Goal: Navigation & Orientation: Find specific page/section

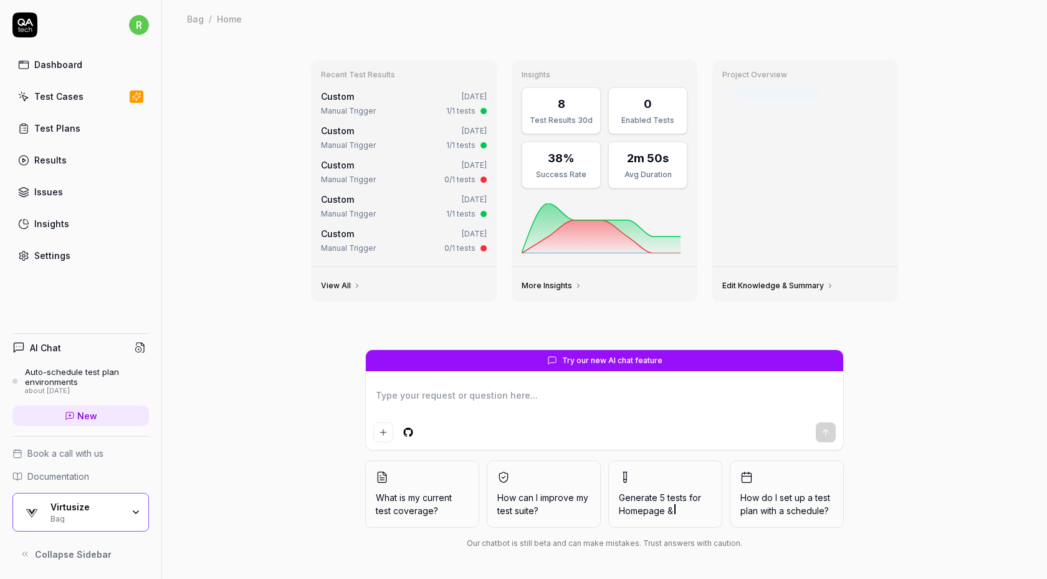
click at [924, 38] on div "Recent Test Results Custom [DATE] Manual Trigger 1/1 tests Custom [DATE] Manual…" at bounding box center [604, 307] width 885 height 541
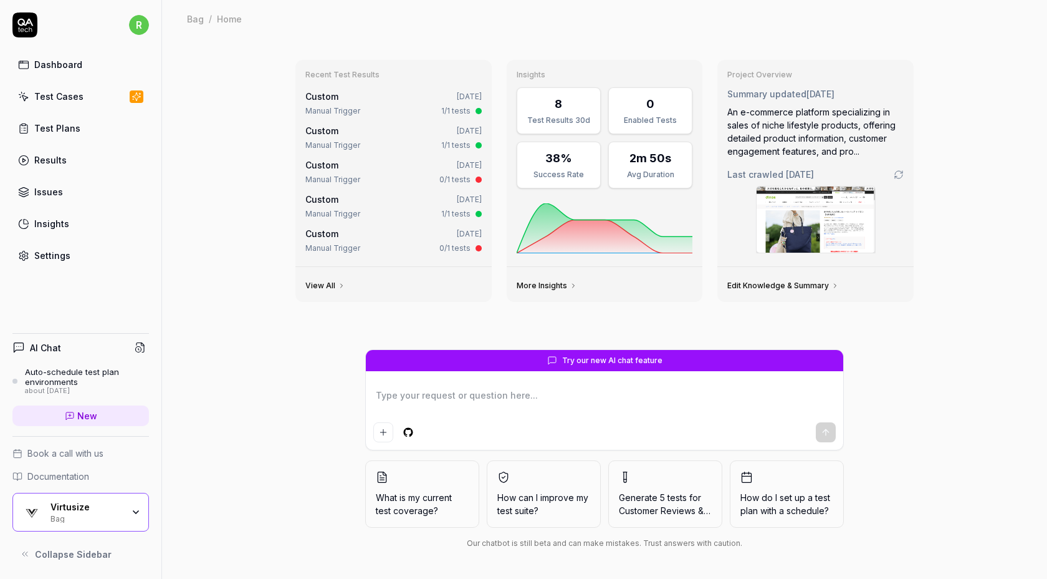
click at [51, 103] on link "Test Cases" at bounding box center [80, 96] width 137 height 24
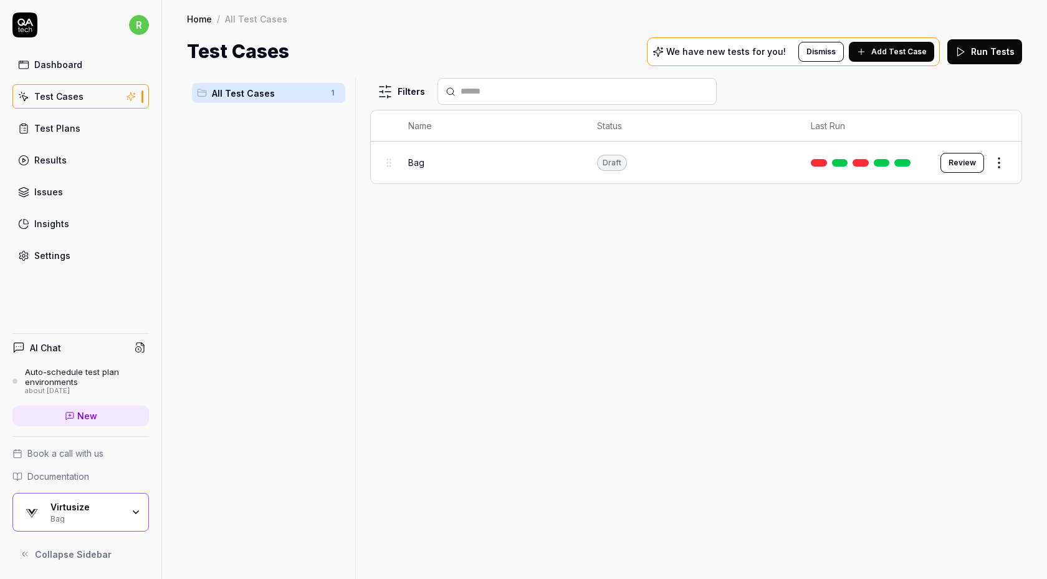
click at [536, 312] on div "Filters Name Status Last Run Bag Draft Review" at bounding box center [696, 328] width 652 height 501
click at [105, 95] on link "Test Cases" at bounding box center [80, 96] width 137 height 24
click at [83, 516] on div "Bag" at bounding box center [86, 517] width 72 height 10
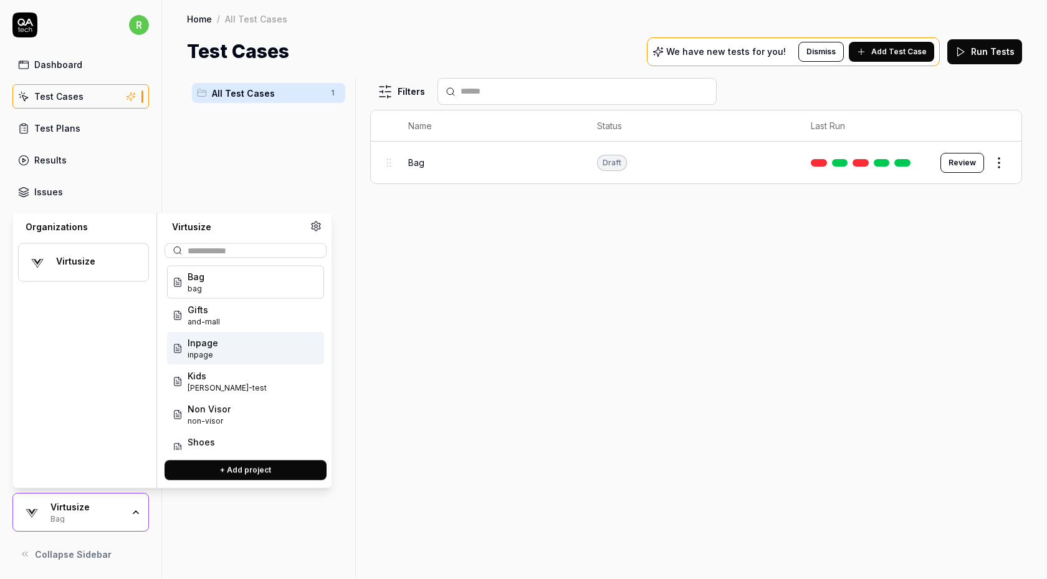
click at [233, 350] on div "Inpage inpage" at bounding box center [245, 348] width 157 height 33
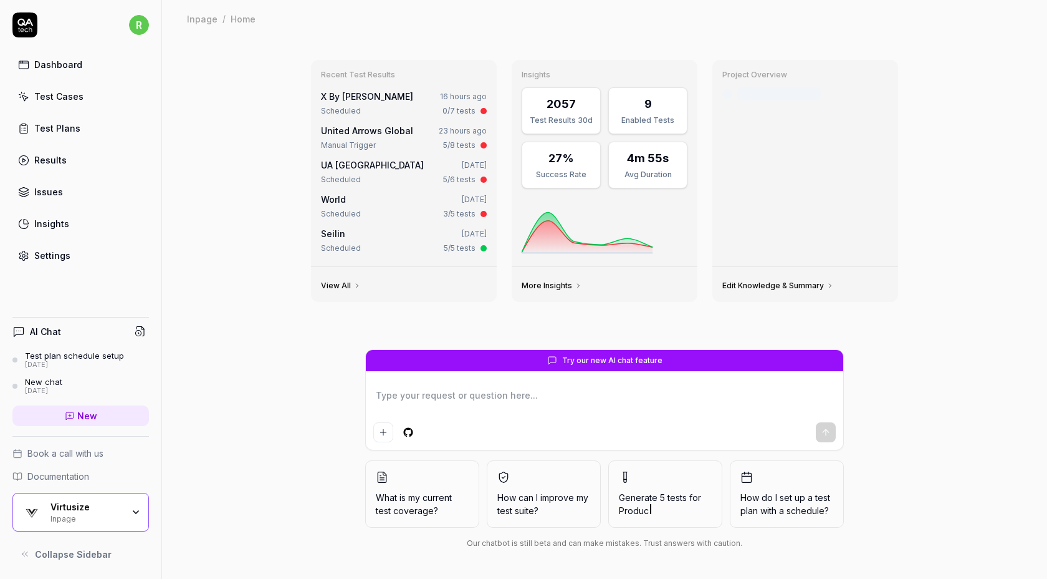
click at [263, 148] on div "Recent Test Results X By [PERSON_NAME] 16 hours ago Scheduled 0/7 tests United …" at bounding box center [604, 307] width 885 height 541
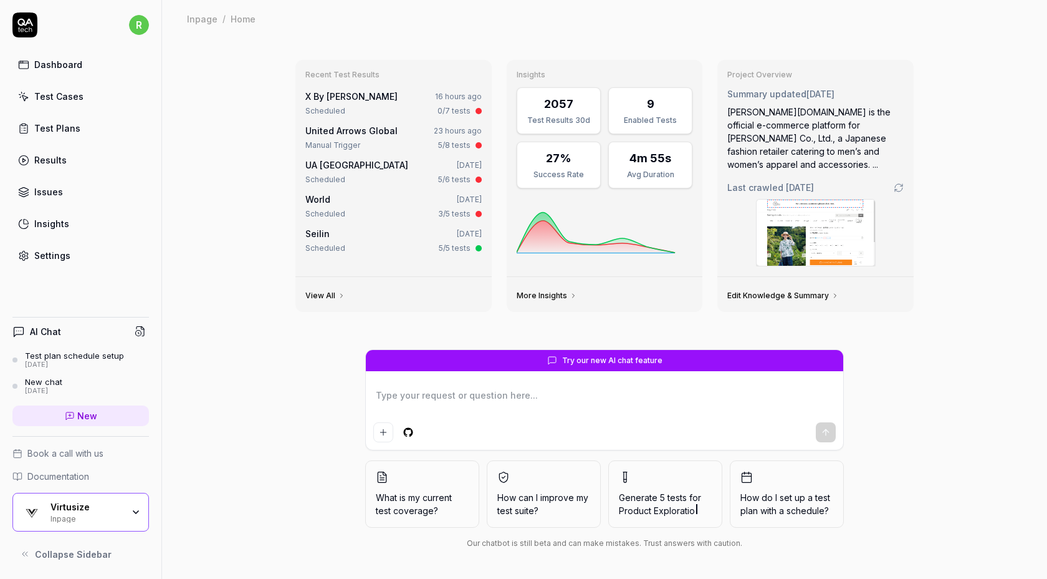
click at [102, 93] on link "Test Cases" at bounding box center [80, 96] width 137 height 24
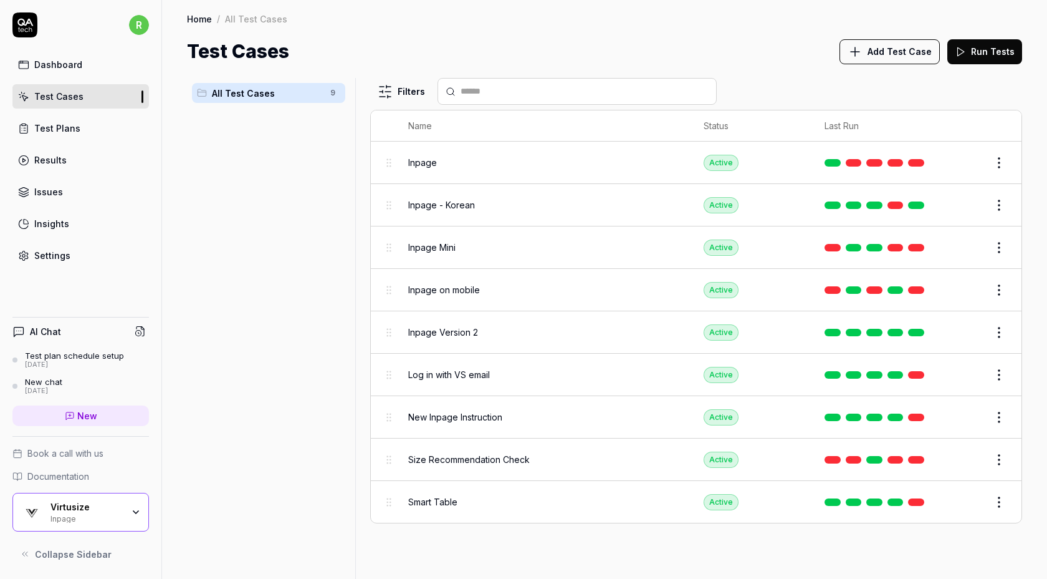
click at [289, 207] on div "All Test Cases 9" at bounding box center [268, 321] width 163 height 486
click at [110, 507] on div "Virtusize" at bounding box center [86, 506] width 72 height 11
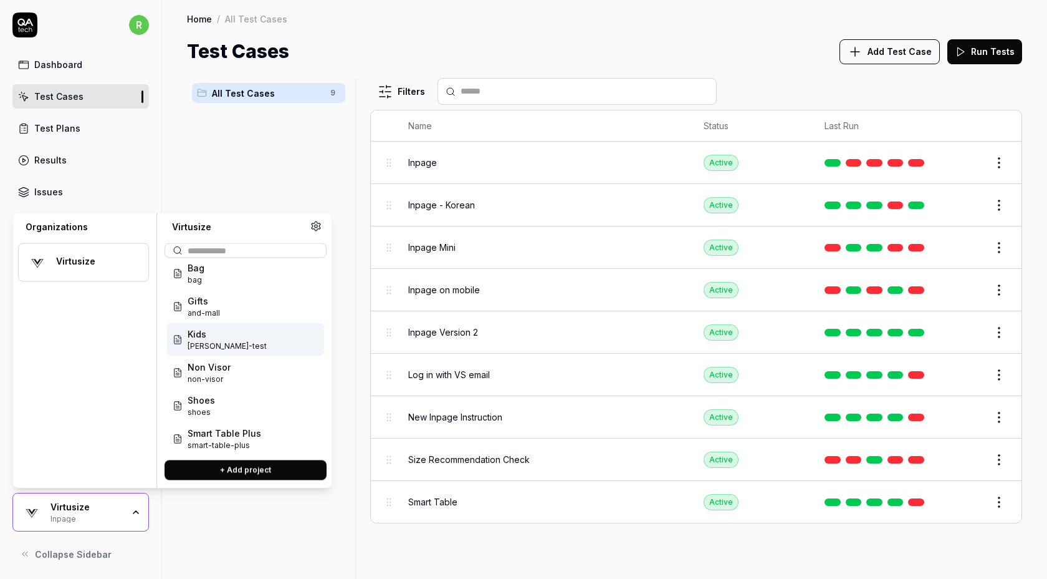
scroll to position [49, 0]
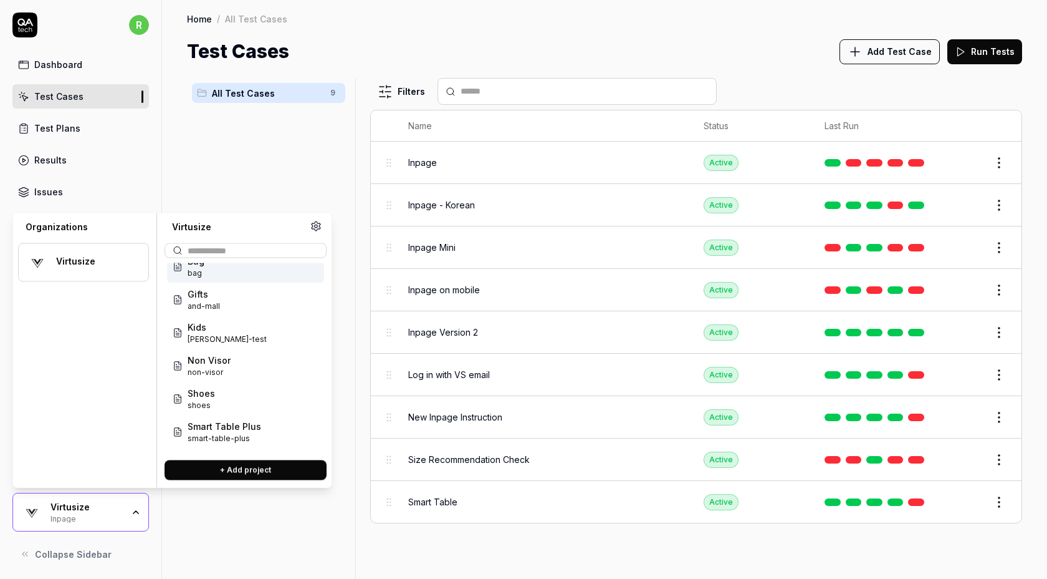
click at [336, 170] on div "All Test Cases 9" at bounding box center [268, 321] width 163 height 486
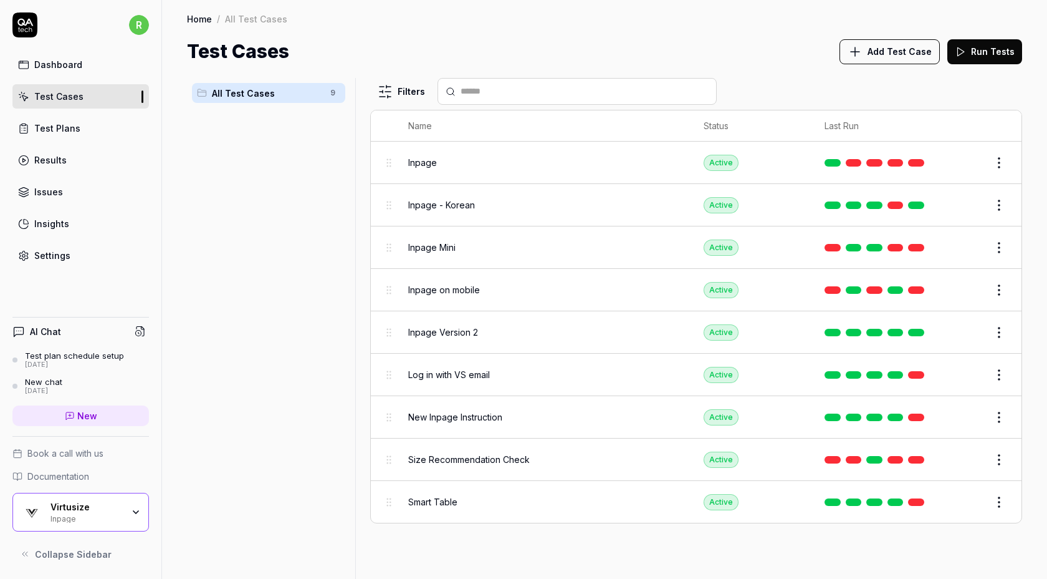
click at [695, 36] on div "Home / All Test Cases Home / All Test Cases Test Cases Add Test Case Run Tests" at bounding box center [604, 32] width 885 height 65
click at [728, 65] on div "All Test Cases 9 Filters Name Status Last Run Inpage Active Edit Inpage - Korea…" at bounding box center [604, 321] width 885 height 513
click at [90, 118] on link "Test Plans" at bounding box center [80, 128] width 137 height 24
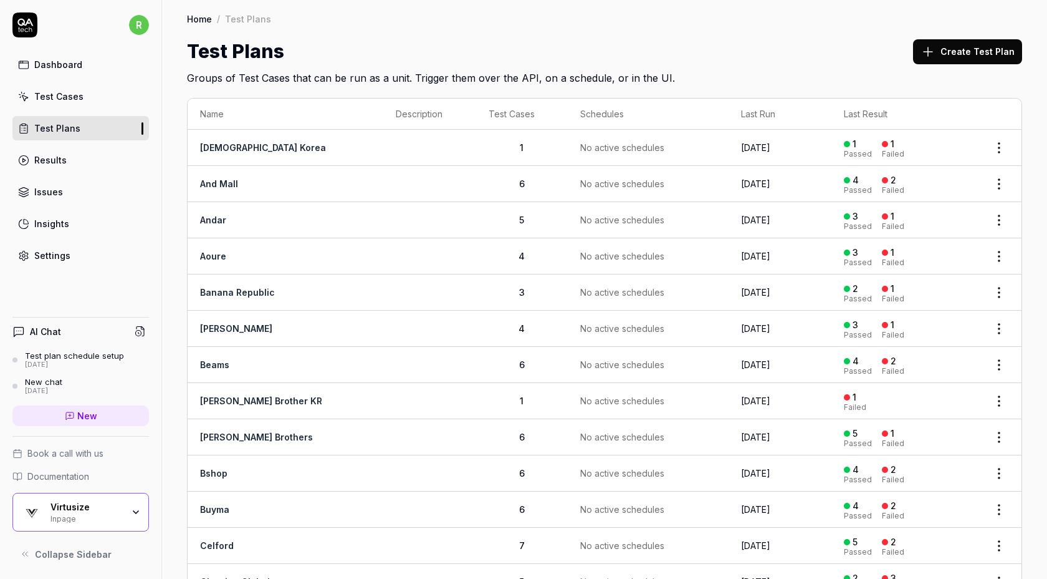
click at [248, 147] on link "[DEMOGRAPHIC_DATA] Korea" at bounding box center [263, 147] width 126 height 11
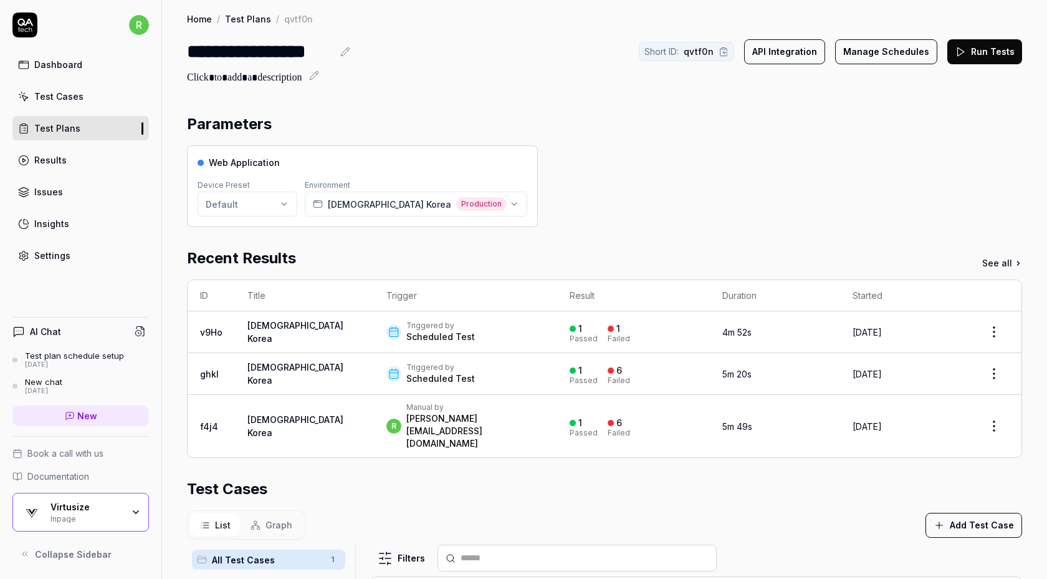
click at [60, 62] on div "Dashboard" at bounding box center [58, 64] width 48 height 13
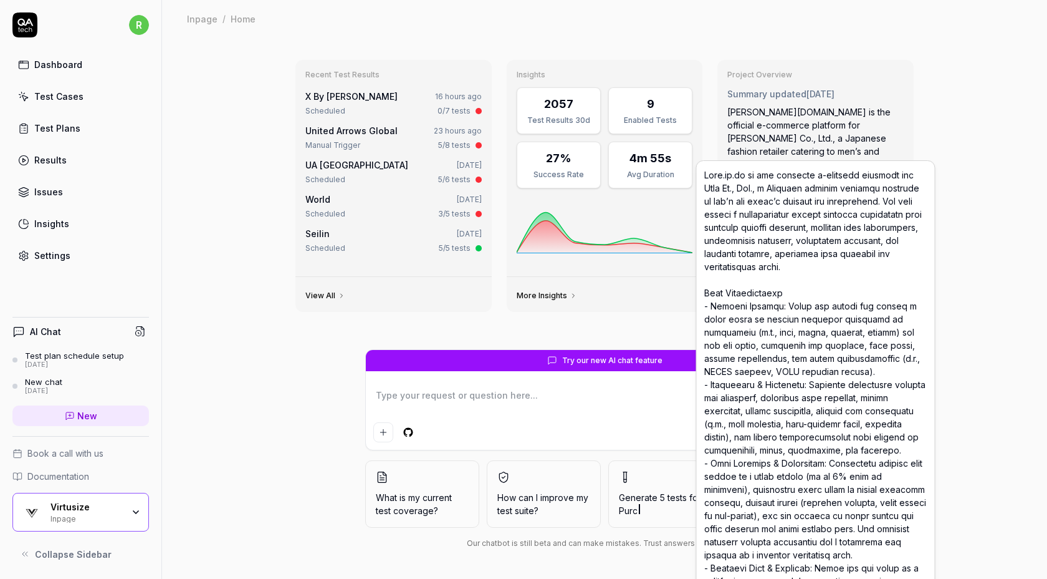
click at [940, 166] on div "Recent Test Results X By [PERSON_NAME] 16 hours ago Scheduled 0/7 tests United …" at bounding box center [604, 307] width 885 height 541
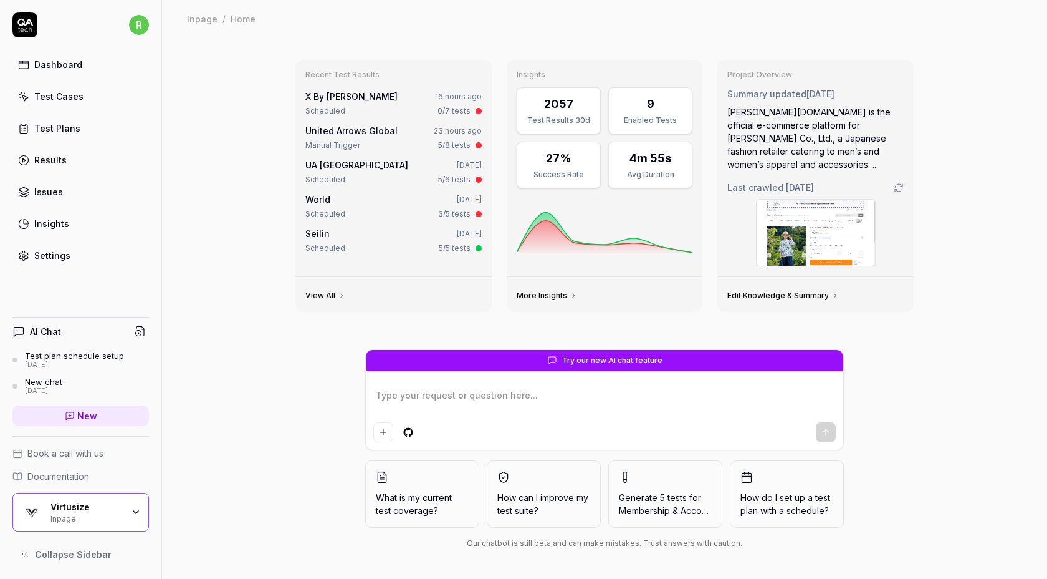
click at [844, 317] on div "Recent Test Results X By [PERSON_NAME] 16 hours ago Scheduled 0/7 tests United …" at bounding box center [605, 199] width 638 height 299
type textarea "*"
